Goal: Find contact information: Find contact information

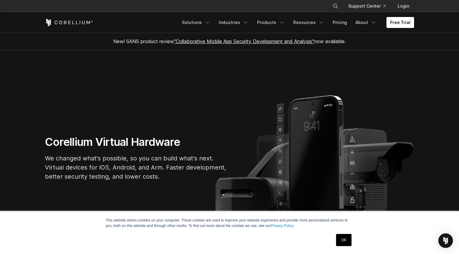
click at [340, 240] on link "OK" at bounding box center [343, 240] width 15 height 12
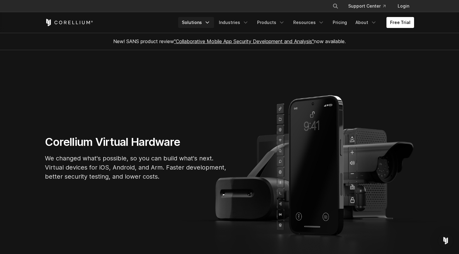
click at [210, 25] on icon "Navigation Menu" at bounding box center [207, 22] width 6 height 6
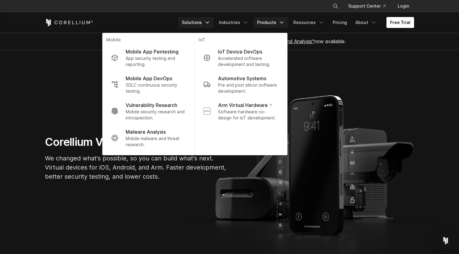
click at [280, 22] on link "Products" at bounding box center [271, 22] width 35 height 11
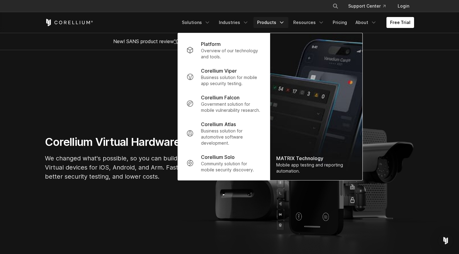
click at [164, 201] on section "Corellium Virtual Hardware We changed what's possible, so you can build what's …" at bounding box center [229, 160] width 459 height 221
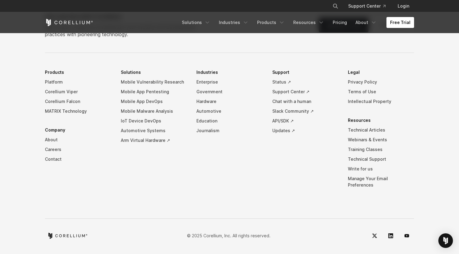
scroll to position [1429, 0]
click at [56, 164] on link "Contact" at bounding box center [78, 160] width 66 height 10
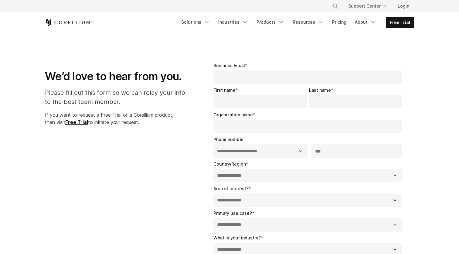
select select "**"
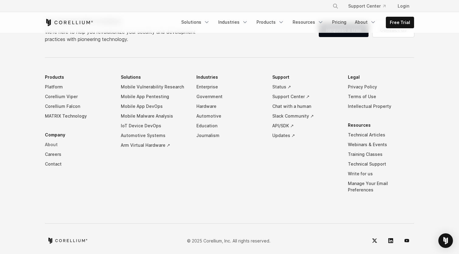
scroll to position [452, 0]
click at [52, 144] on link "About" at bounding box center [78, 145] width 66 height 10
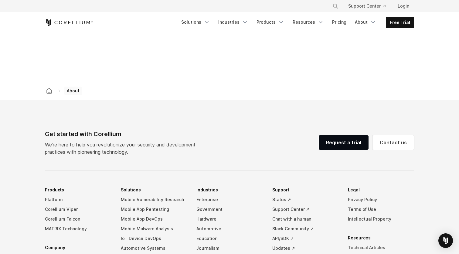
scroll to position [959, 0]
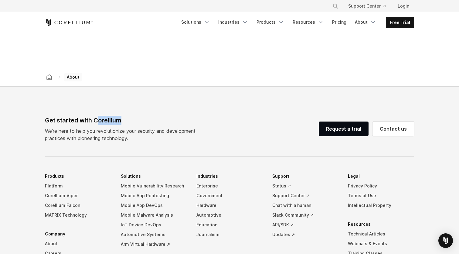
drag, startPoint x: 97, startPoint y: 112, endPoint x: 121, endPoint y: 112, distance: 24.0
click at [121, 116] on div "Get started with Corellium" at bounding box center [122, 120] width 155 height 9
copy div "Corellium"
drag, startPoint x: 96, startPoint y: 112, endPoint x: 124, endPoint y: 112, distance: 28.2
click at [124, 116] on div "Get started with Corellium" at bounding box center [122, 120] width 155 height 9
